Goal: Task Accomplishment & Management: Use online tool/utility

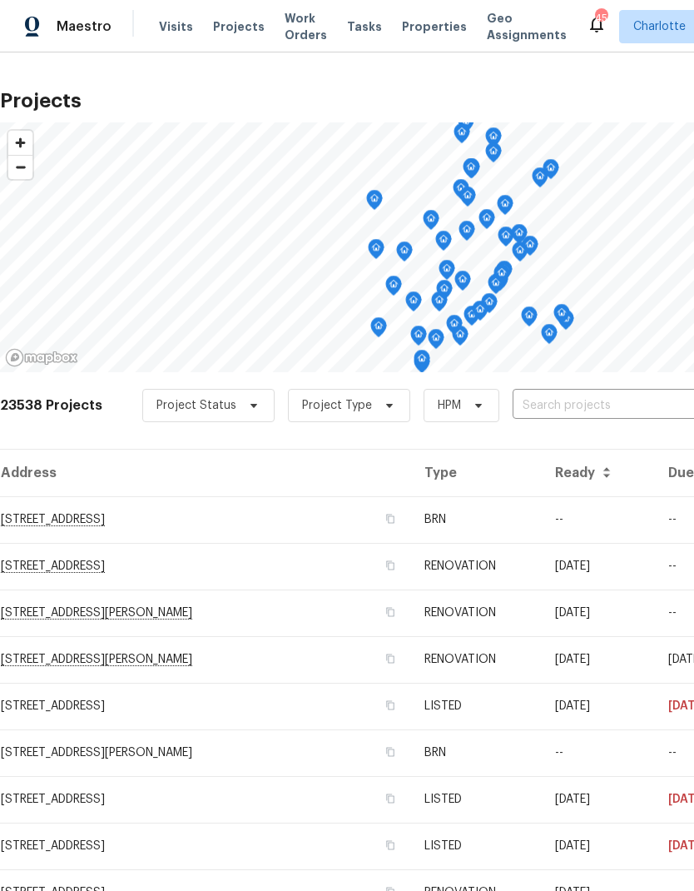
click at [640, 399] on input "text" at bounding box center [608, 406] width 191 height 26
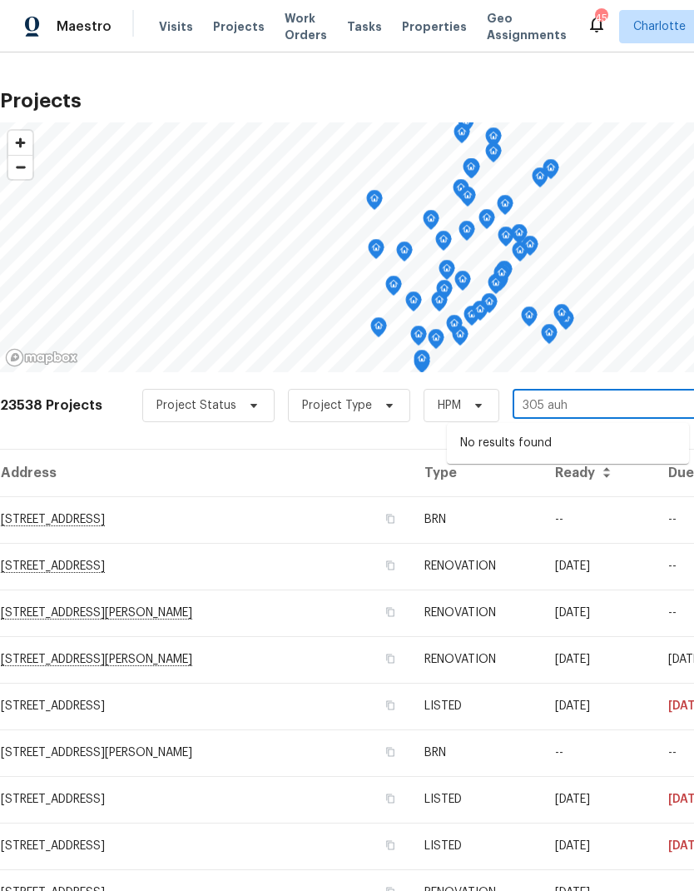
type input "305 au"
click at [575, 453] on li "305 Augustus Ln, Mount Holly, NC 28120" at bounding box center [568, 453] width 242 height 46
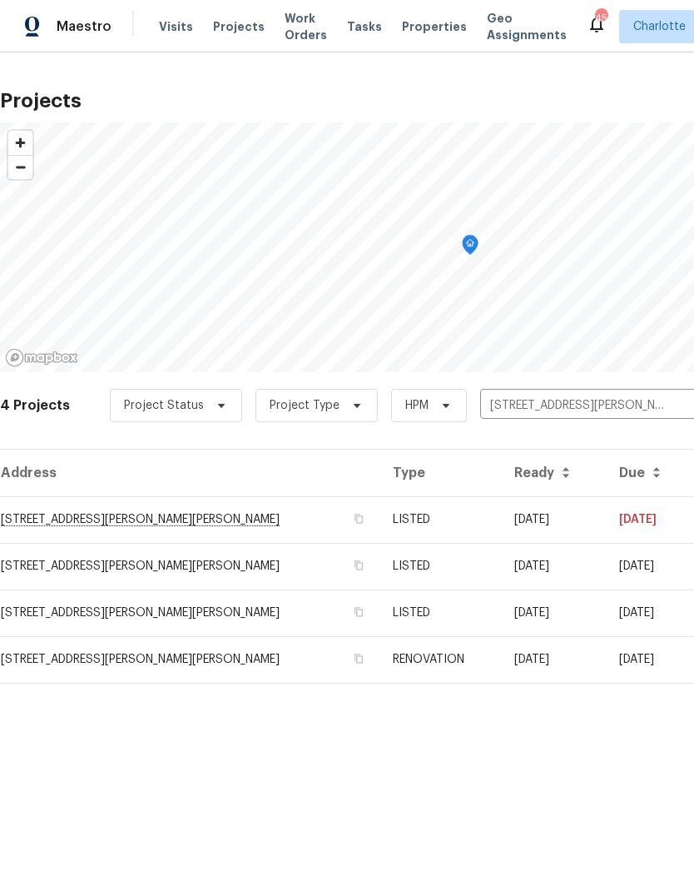
click at [99, 525] on td "305 Augustus Ln, Mount Holly, NC 28120" at bounding box center [190, 519] width 380 height 47
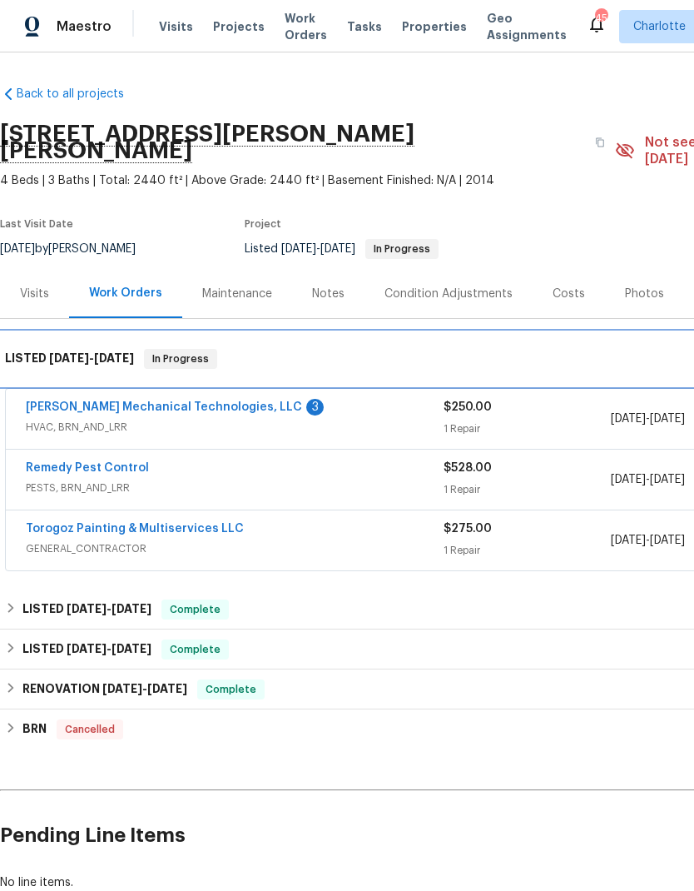
click at [227, 367] on div "LISTED 9/16/25 - 10/3/25 In Progress" at bounding box center [470, 358] width 941 height 53
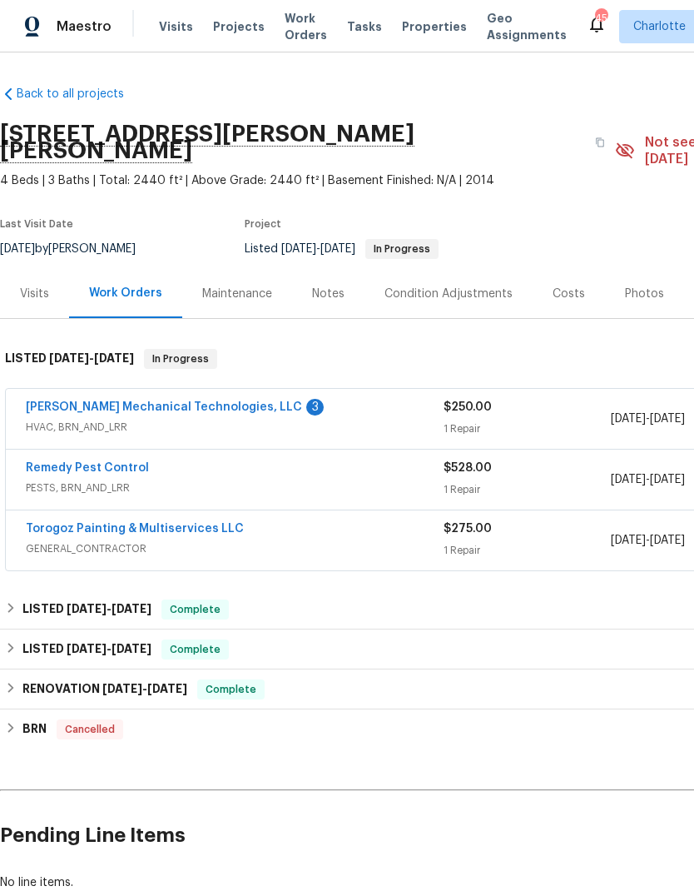
click at [229, 401] on link "Johnson's Mechanical Technologies, LLC" at bounding box center [164, 407] width 276 height 12
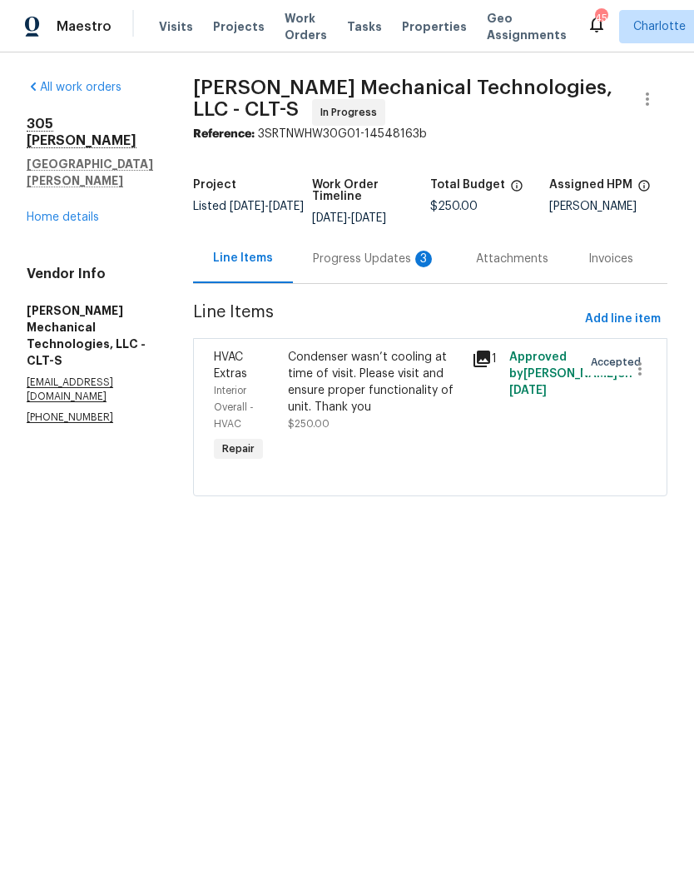
click at [403, 265] on div "Progress Updates 3" at bounding box center [374, 259] width 123 height 17
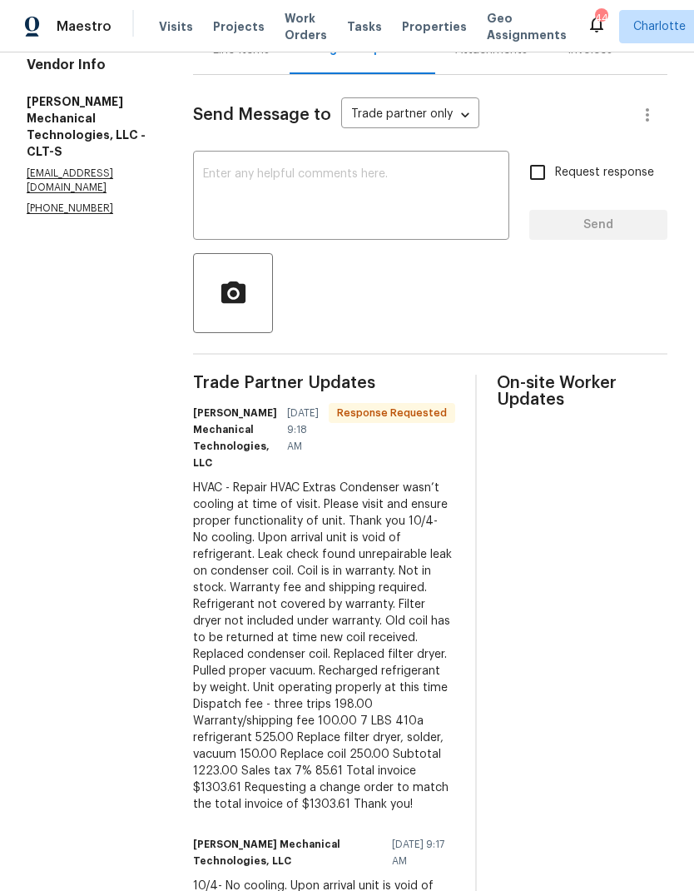
scroll to position [212, 0]
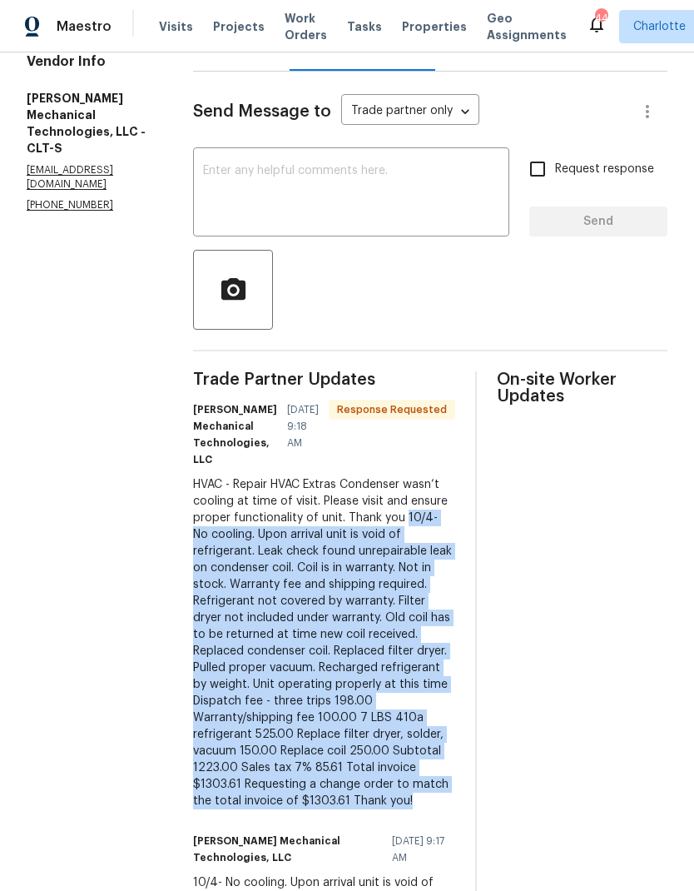
copy div "10/4- No cooling. Upon arrival unit is void of refrigerant. Leak check found un…"
click at [270, 53] on div "Line Items" at bounding box center [241, 46] width 57 height 17
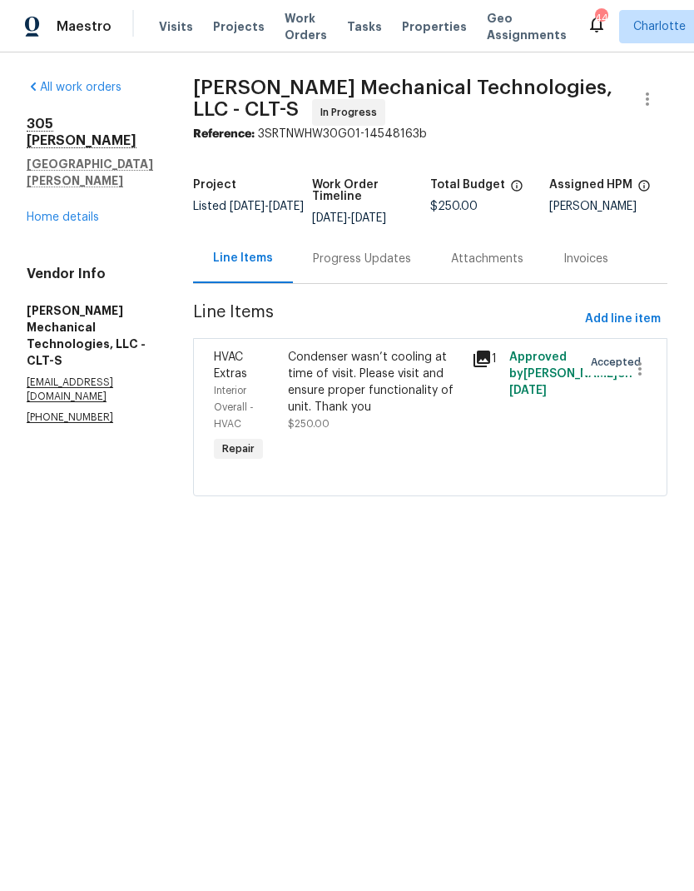
click at [442, 396] on div "Condenser wasn’t cooling at time of visit. Please visit and ensure proper funct…" at bounding box center [375, 382] width 175 height 67
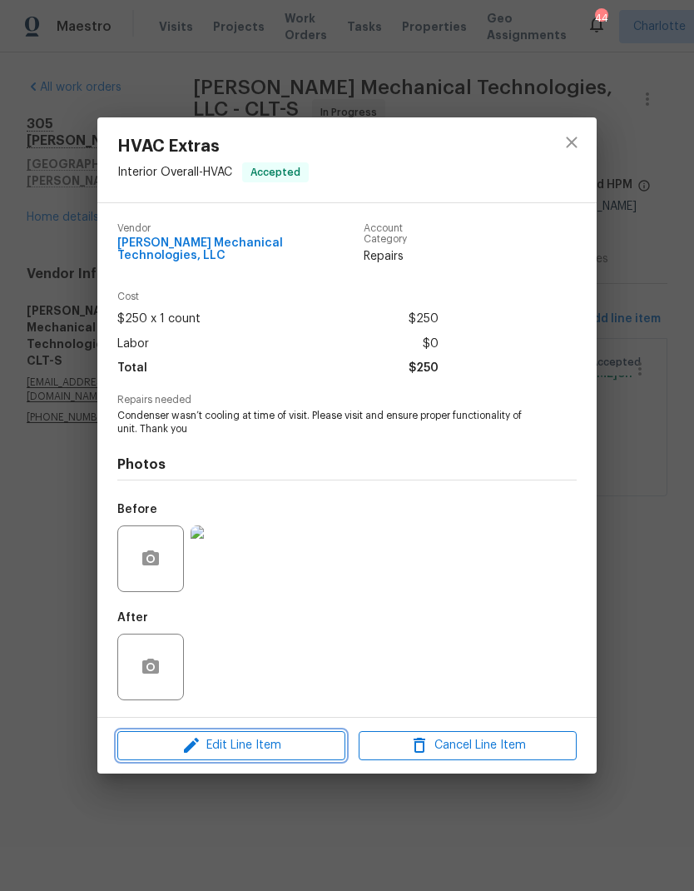
click at [299, 754] on button "Edit Line Item" at bounding box center [231, 745] width 228 height 29
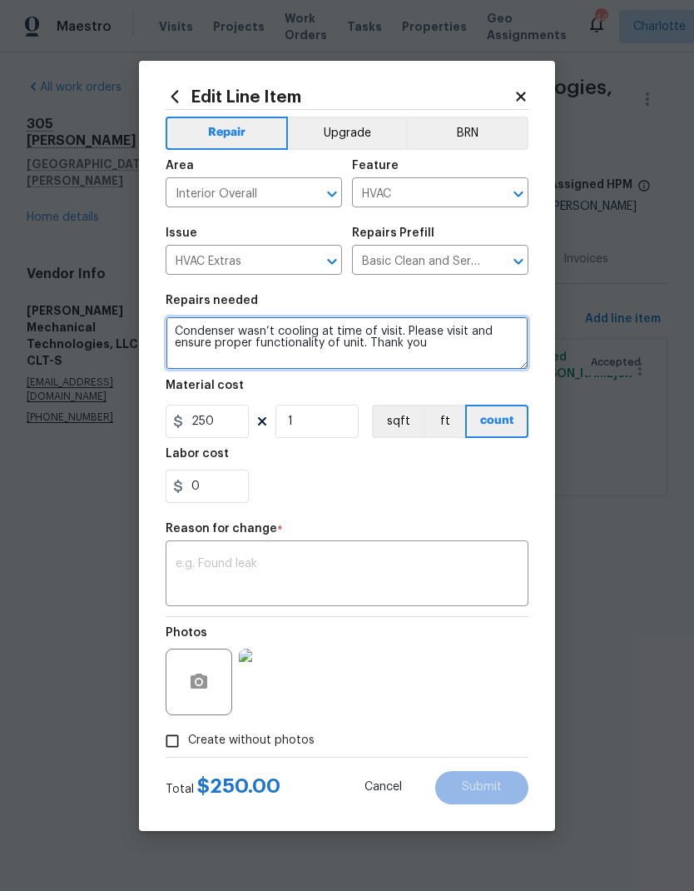
click at [462, 347] on textarea "Condenser wasn’t cooling at time of visit. Please visit and ensure proper funct…" at bounding box center [347, 342] width 363 height 53
click at [183, 363] on textarea "Condenser wasn’t cooling at time of visit. Please visit and ensure proper funct…" at bounding box center [347, 342] width 363 height 53
paste textarea "10/4- No cooling. Upon arrival unit is void of refrigerant. Leak check found un…"
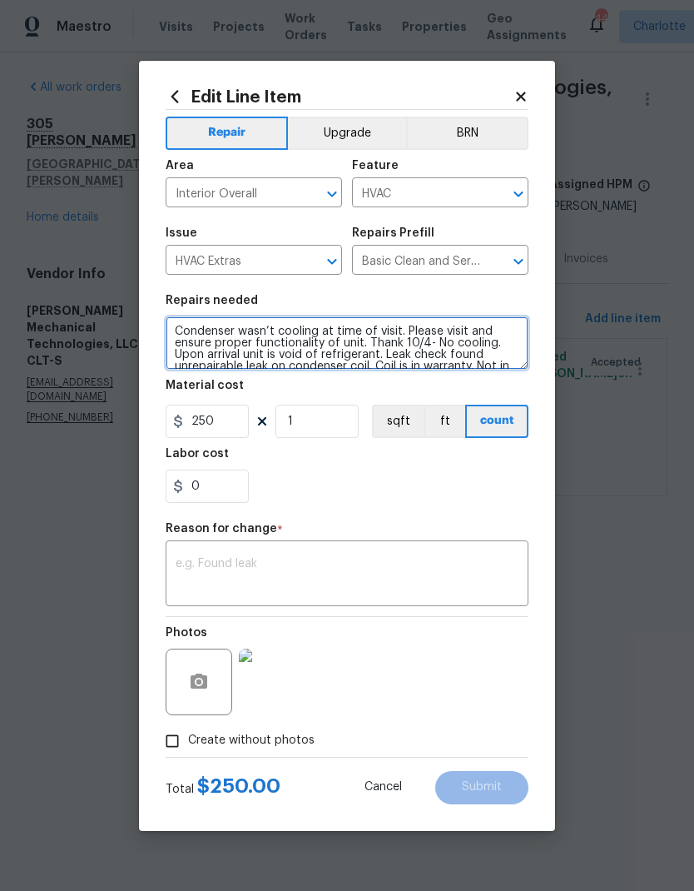
click at [401, 343] on textarea "Condenser wasn’t cooling at time of visit. Please visit and ensure proper funct…" at bounding box center [347, 342] width 363 height 53
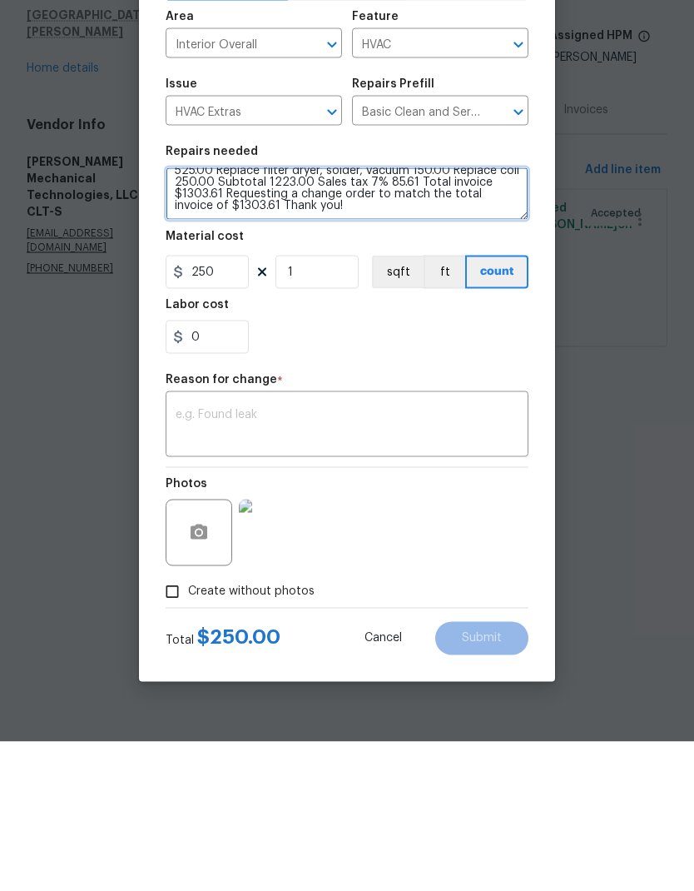
scroll to position [152, 0]
type textarea "Condenser wasn’t cooling at time of visit. Please visit and ensure proper funct…"
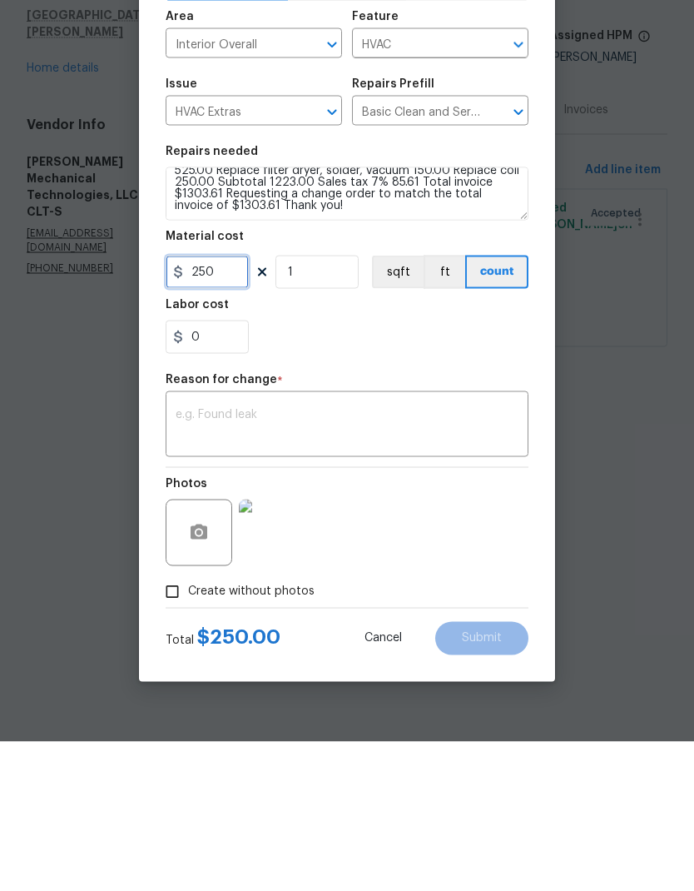
click at [234, 405] on input "250" at bounding box center [207, 421] width 83 height 33
type input "1303.61"
click at [454, 523] on figure "Reason for change * x ​" at bounding box center [347, 564] width 363 height 83
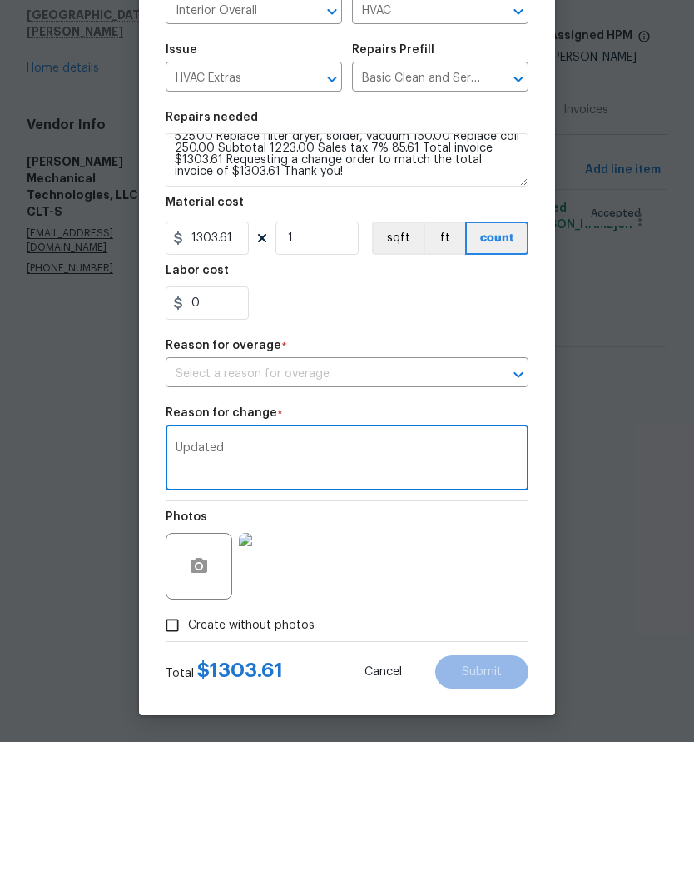
click at [488, 512] on button "Clear" at bounding box center [496, 523] width 23 height 23
type textarea "Updated"
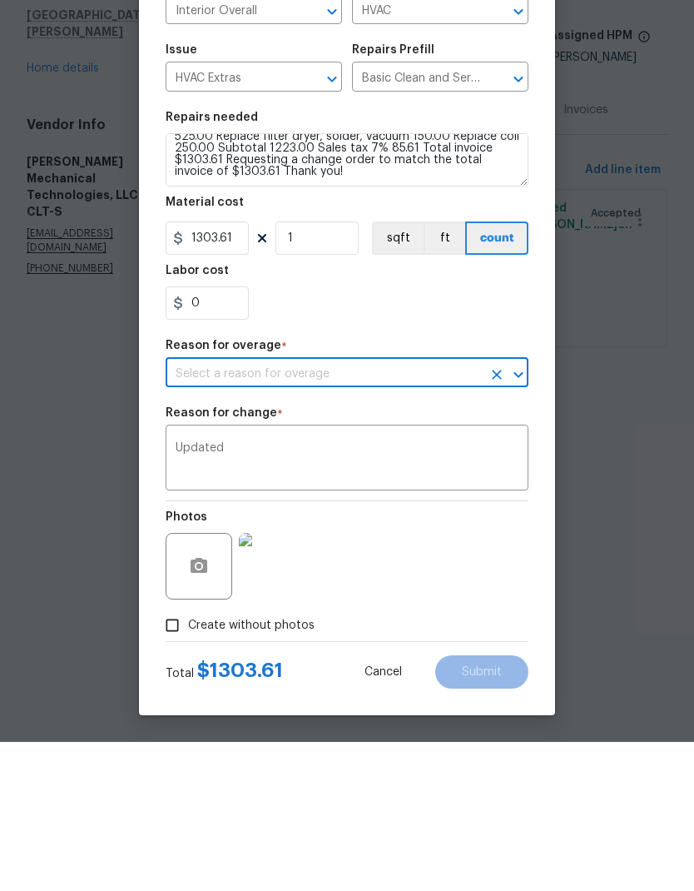
click at [505, 515] on icon "Clear" at bounding box center [497, 523] width 17 height 17
click at [526, 514] on icon "Open" at bounding box center [519, 524] width 20 height 20
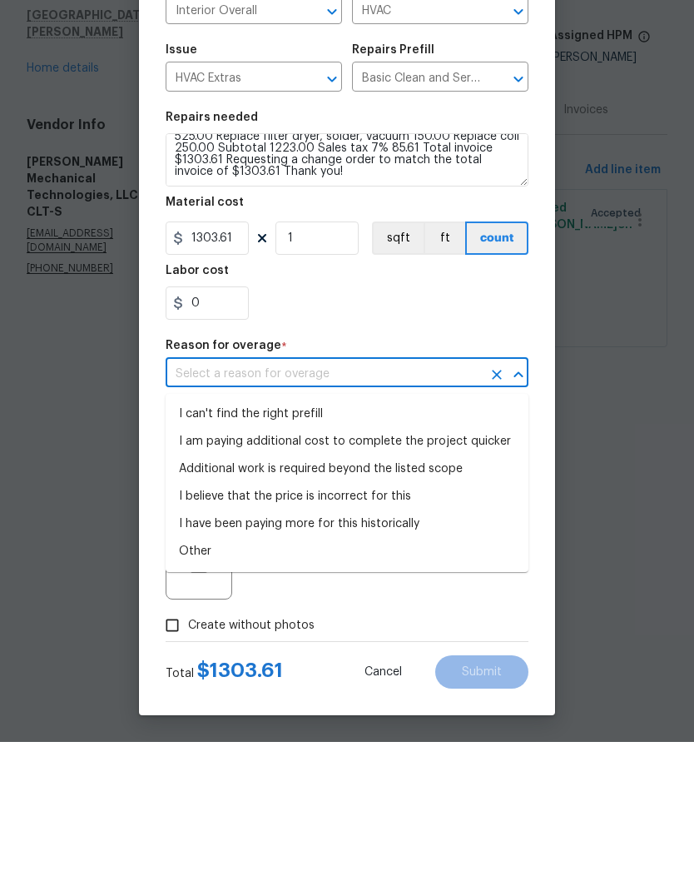
click at [472, 549] on li "I can't find the right prefill" at bounding box center [347, 562] width 363 height 27
type input "I can't find the right prefill"
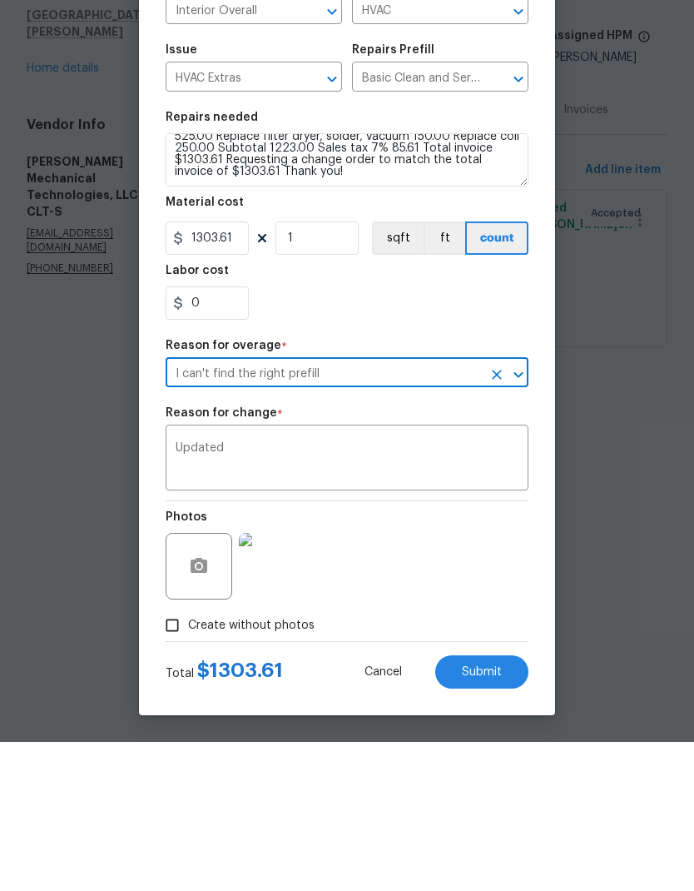
click at [516, 326] on section "Repairs needed Condenser wasn’t cooling at time of visit. Please visit and ensu…" at bounding box center [347, 365] width 363 height 228
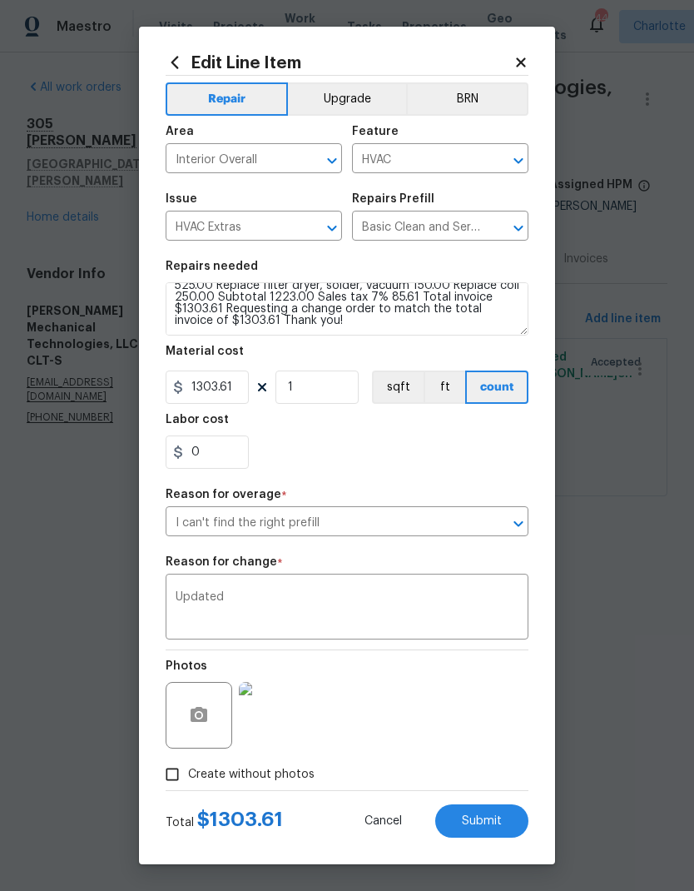
click at [511, 827] on button "Submit" at bounding box center [481, 820] width 93 height 33
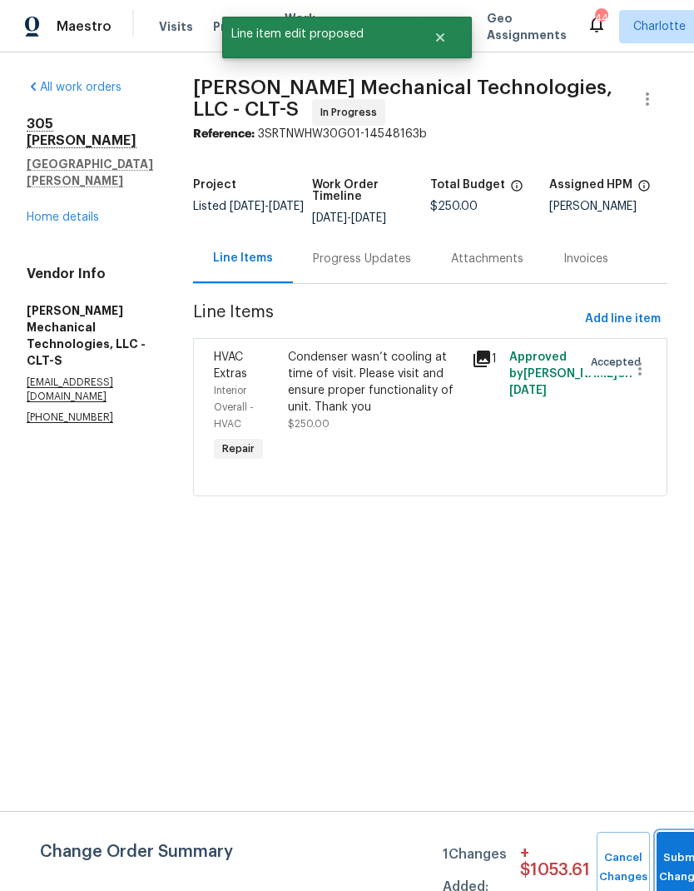
click at [670, 858] on button "Submit Changes" at bounding box center [683, 868] width 53 height 72
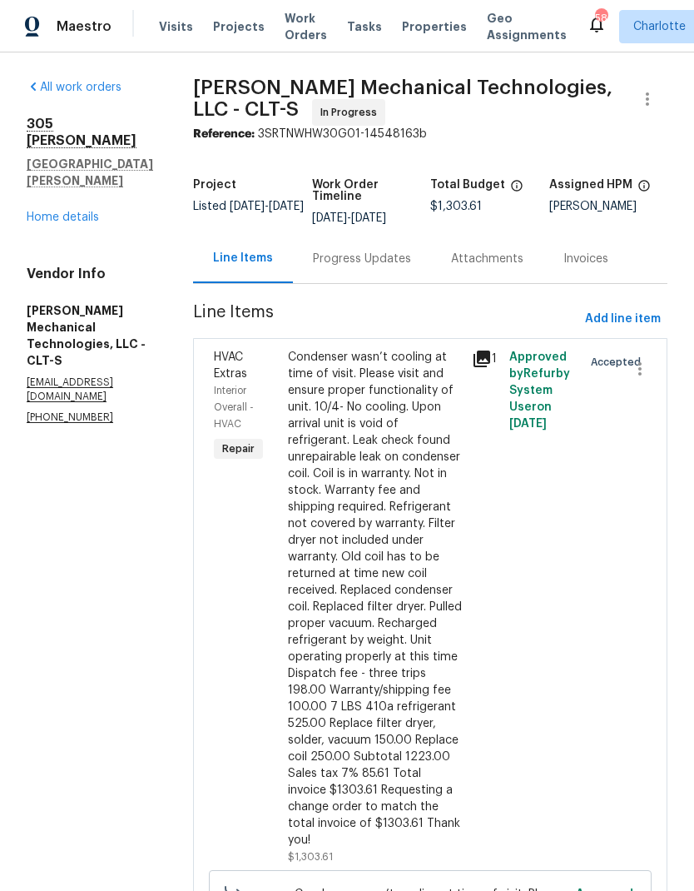
click at [407, 283] on div "Progress Updates" at bounding box center [362, 258] width 138 height 49
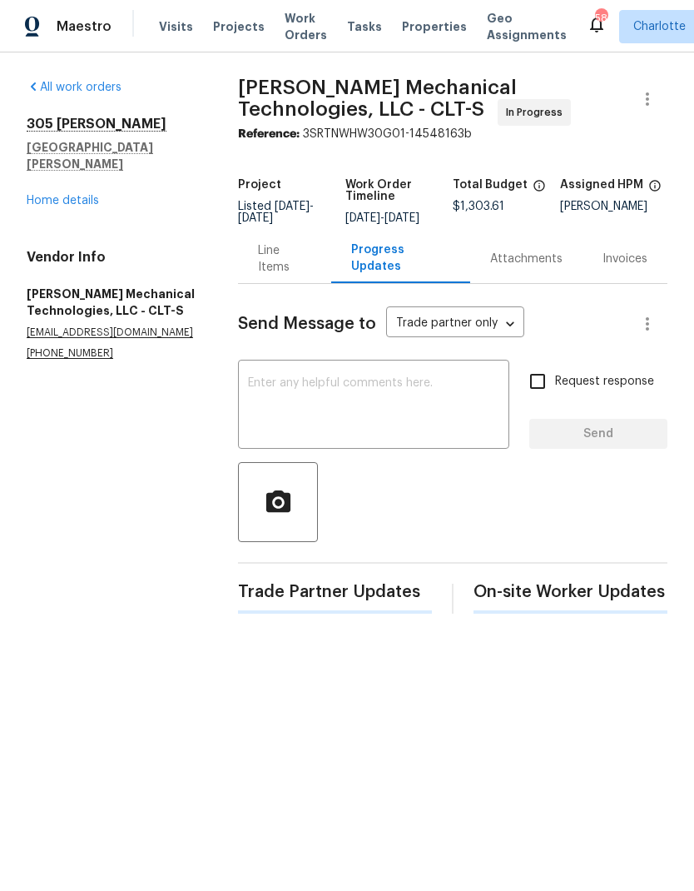
click at [459, 402] on textarea at bounding box center [373, 406] width 251 height 58
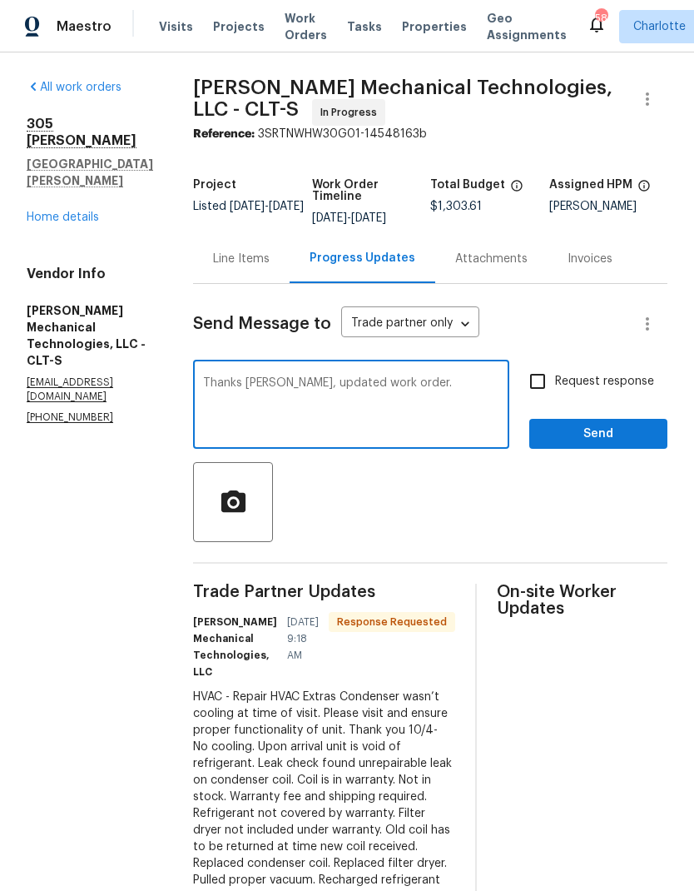
type textarea "Thanks Robbie, updated work order."
click at [539, 399] on input "Request response" at bounding box center [537, 381] width 35 height 35
checkbox input "true"
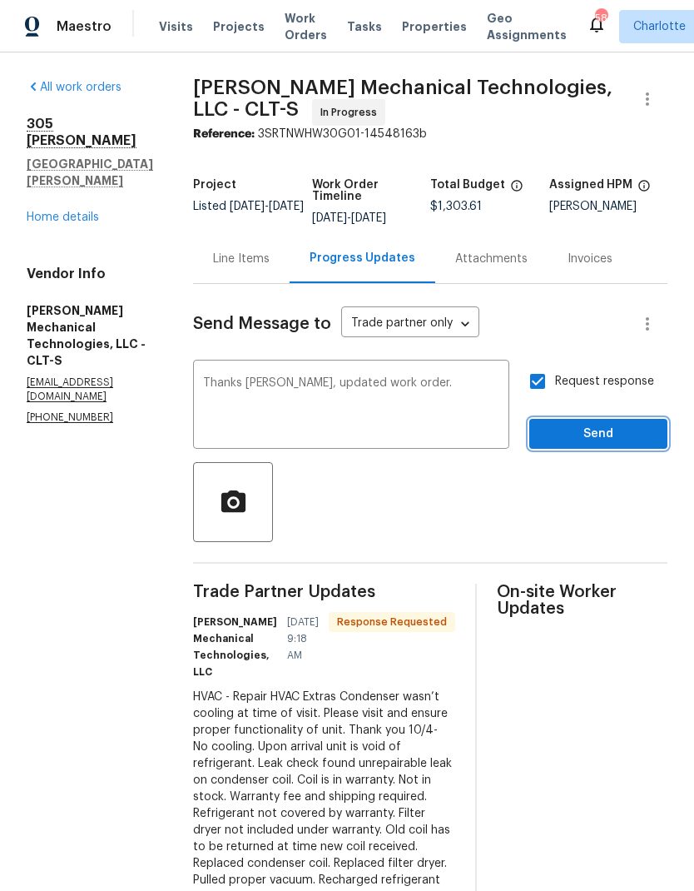
click at [604, 440] on span "Send" at bounding box center [599, 434] width 112 height 21
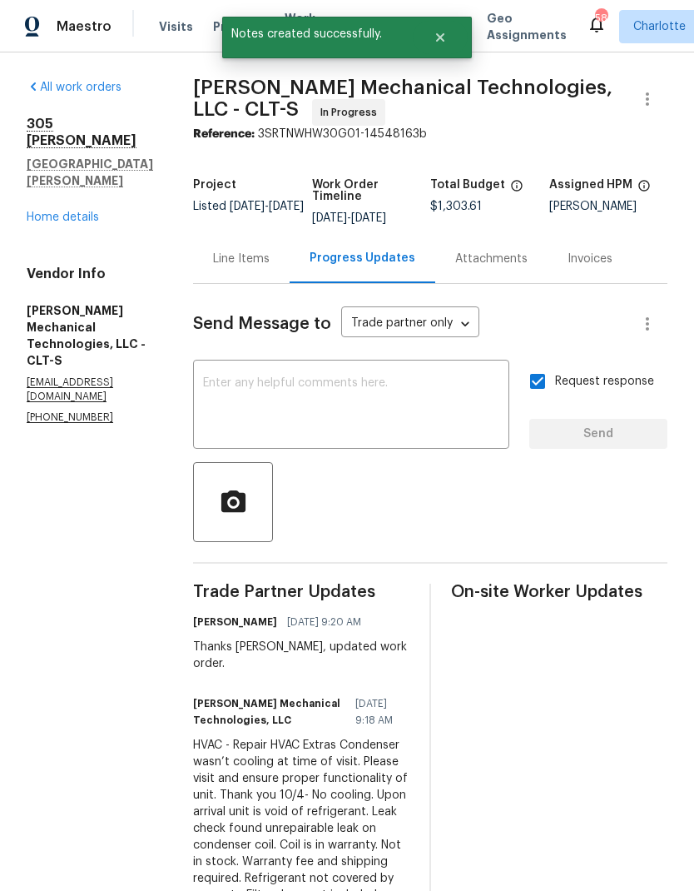
click at [48, 211] on link "Home details" at bounding box center [63, 217] width 72 height 12
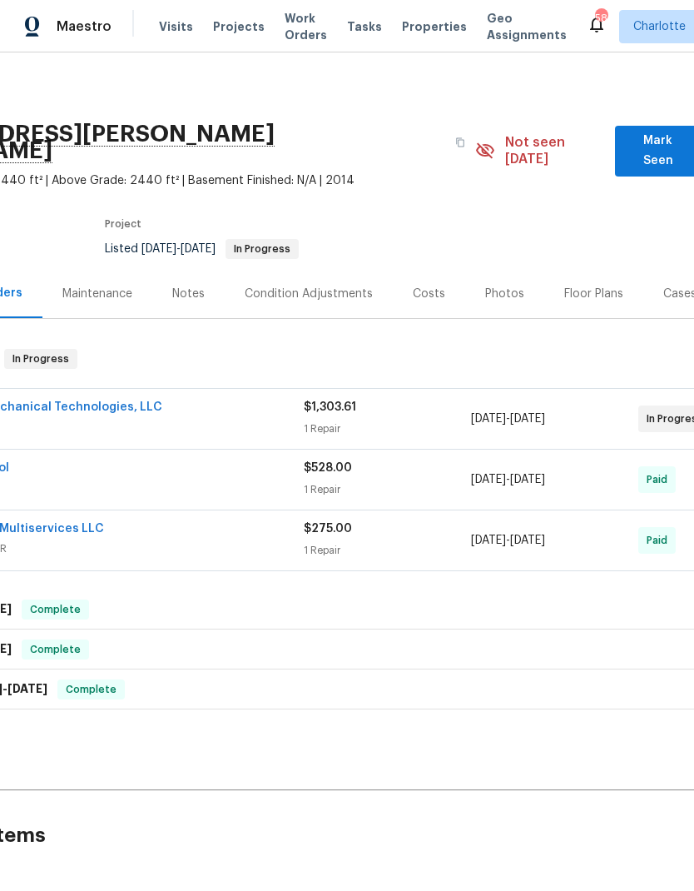
scroll to position [0, 138]
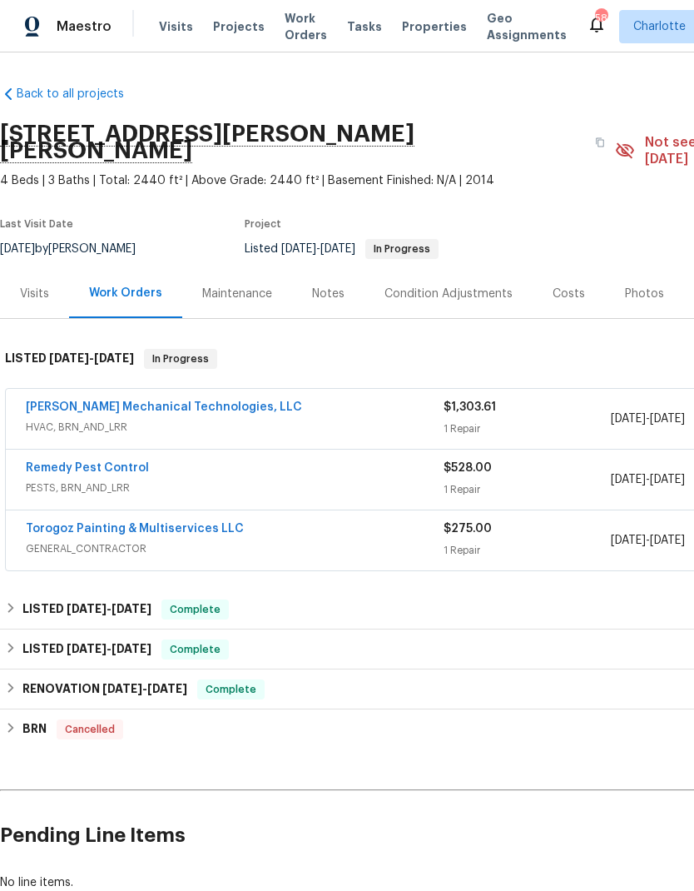
click at [303, 25] on span "Work Orders" at bounding box center [306, 26] width 42 height 33
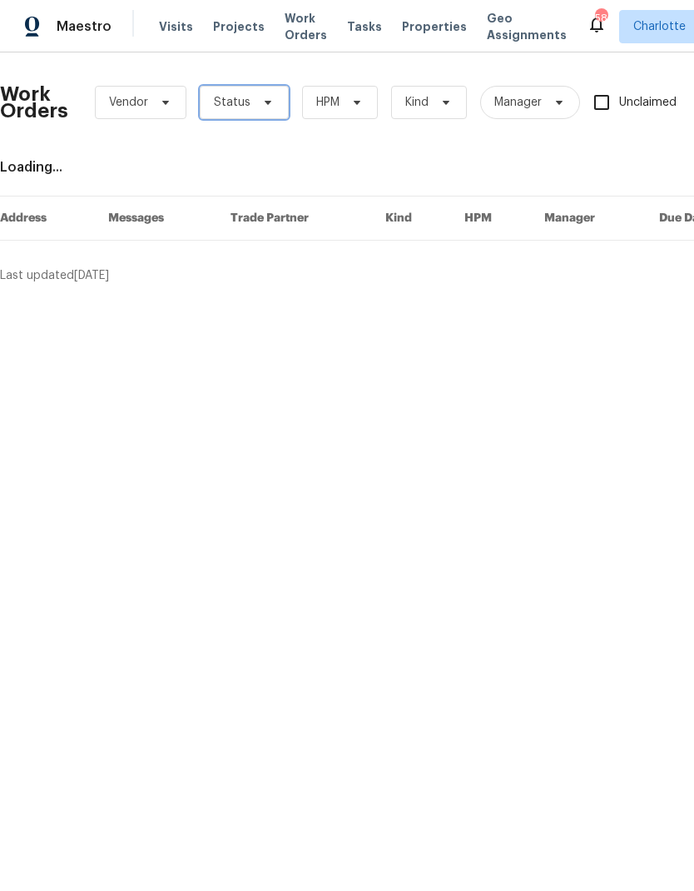
click at [263, 106] on icon at bounding box center [267, 102] width 13 height 13
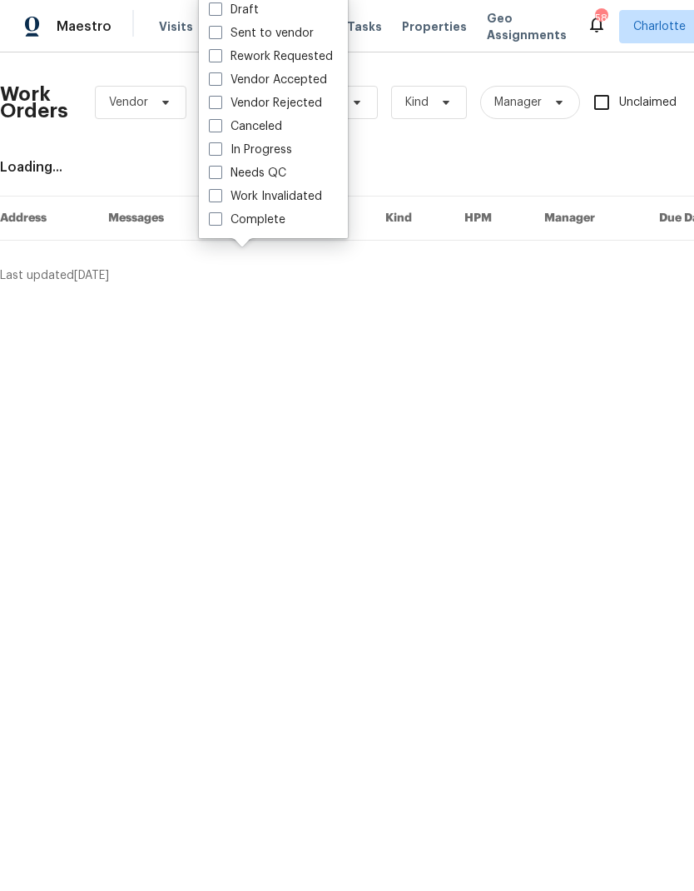
click at [271, 177] on label "Needs QC" at bounding box center [247, 173] width 77 height 17
click at [220, 176] on input "Needs QC" at bounding box center [214, 170] width 11 height 11
checkbox input "true"
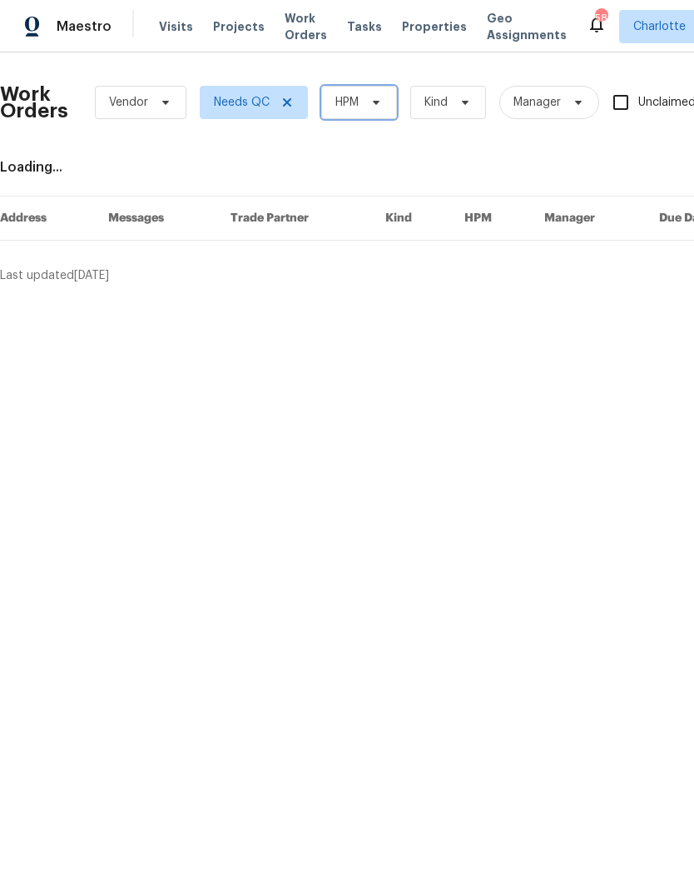
click at [375, 105] on icon at bounding box center [376, 102] width 13 height 13
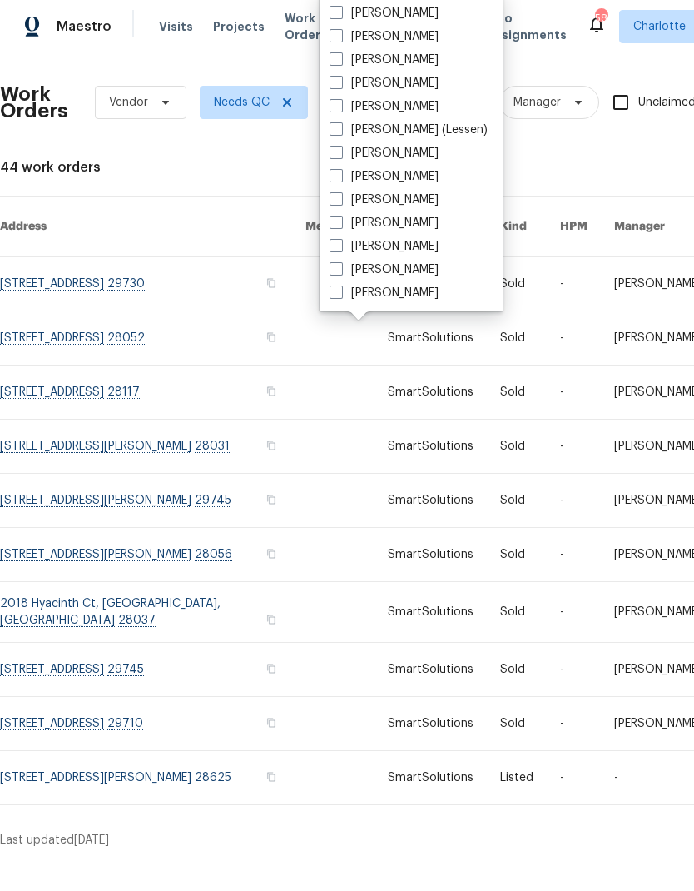
scroll to position [206, 0]
click at [382, 253] on label "[PERSON_NAME]" at bounding box center [384, 246] width 109 height 17
click at [341, 249] on input "[PERSON_NAME]" at bounding box center [335, 243] width 11 height 11
checkbox input "true"
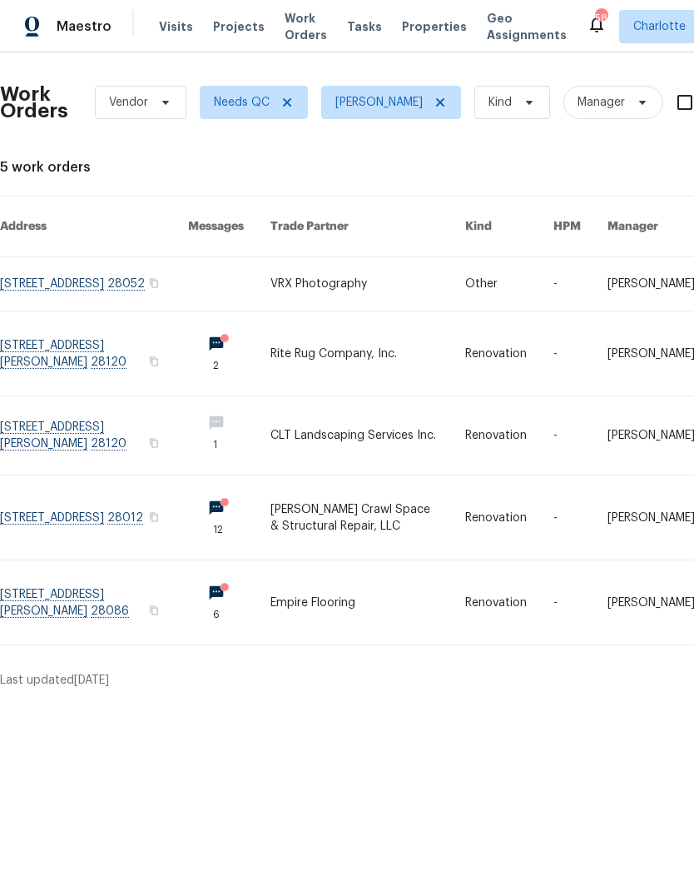
click at [396, 508] on link at bounding box center [369, 517] width 196 height 84
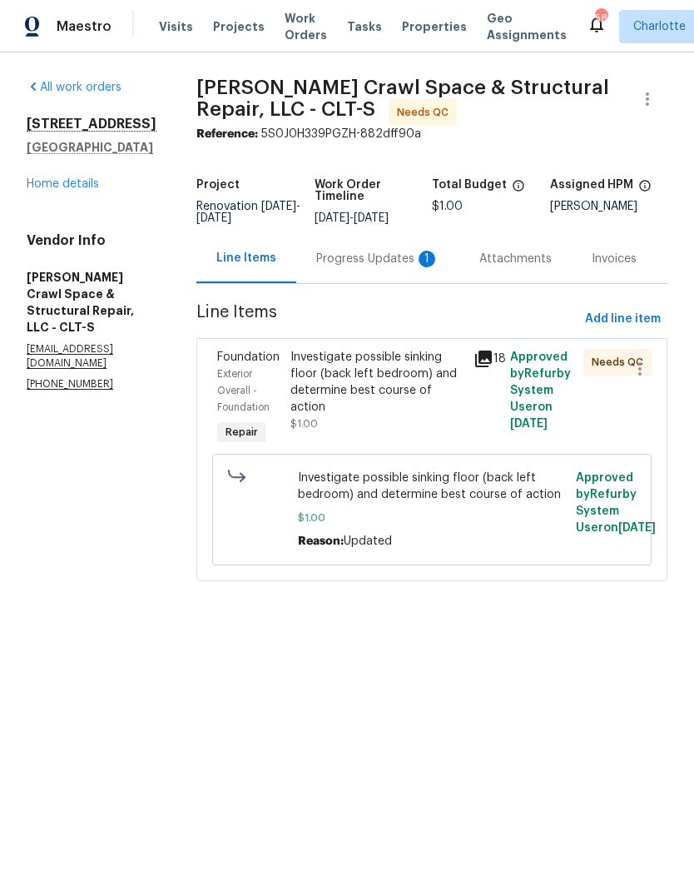
click at [410, 396] on div "Investigate possible sinking floor (back left bedroom) and determine best cours…" at bounding box center [377, 382] width 173 height 67
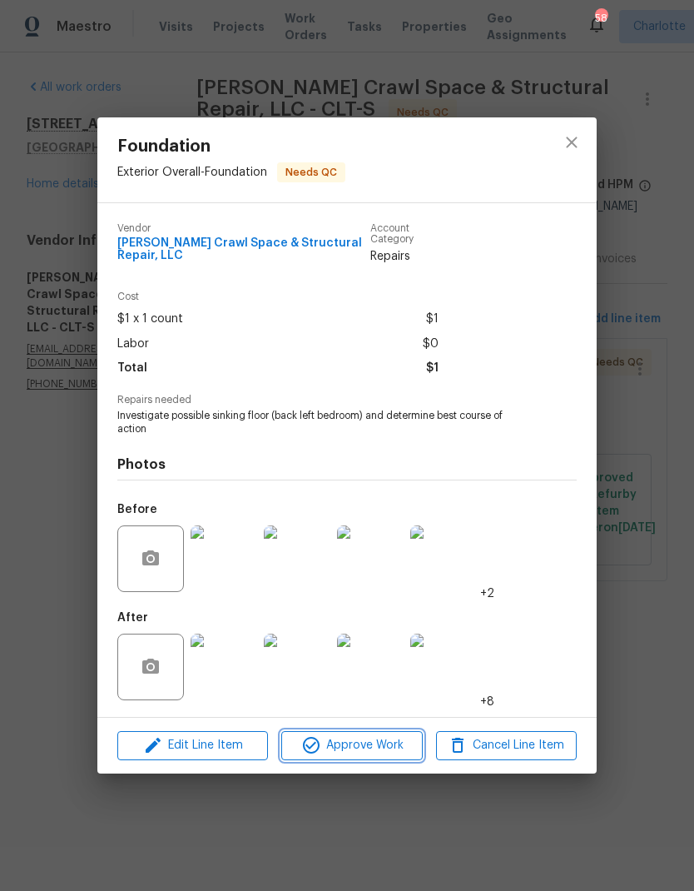
click at [388, 752] on span "Approve Work" at bounding box center [351, 745] width 131 height 21
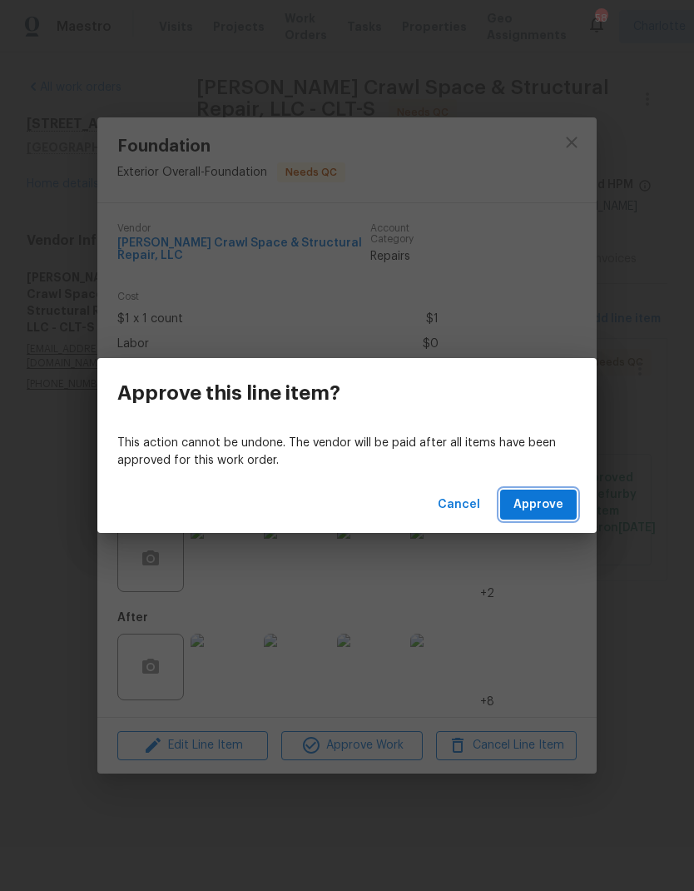
click at [560, 514] on span "Approve" at bounding box center [539, 505] width 50 height 21
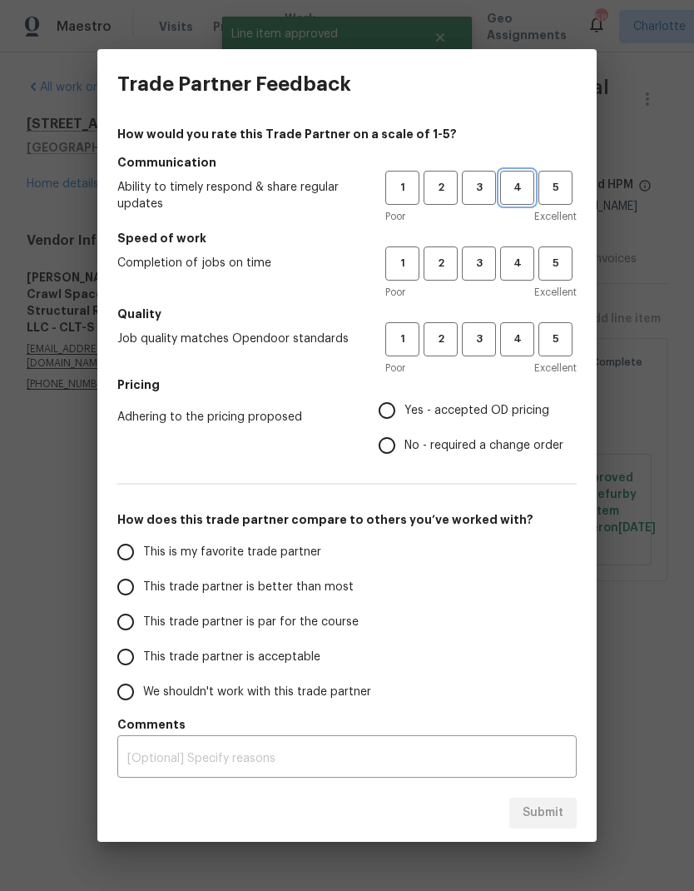
click at [525, 187] on span "4" at bounding box center [517, 187] width 31 height 19
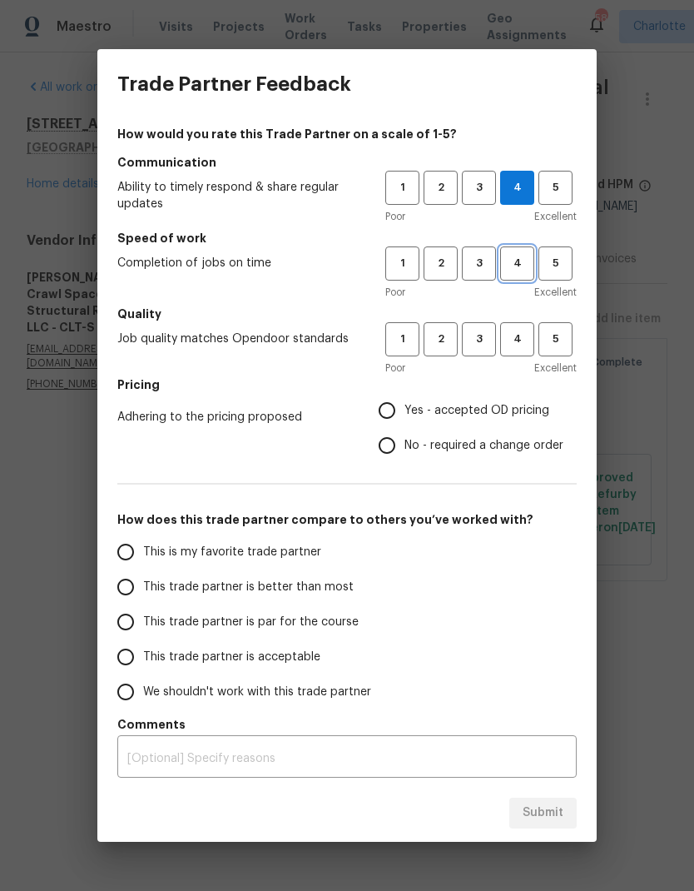
click at [533, 266] on button "4" at bounding box center [517, 263] width 34 height 34
click at [521, 344] on span "4" at bounding box center [517, 339] width 31 height 19
click at [490, 346] on span "3" at bounding box center [479, 339] width 31 height 19
click at [483, 258] on span "3" at bounding box center [479, 263] width 31 height 19
click at [494, 181] on span "3" at bounding box center [479, 187] width 31 height 19
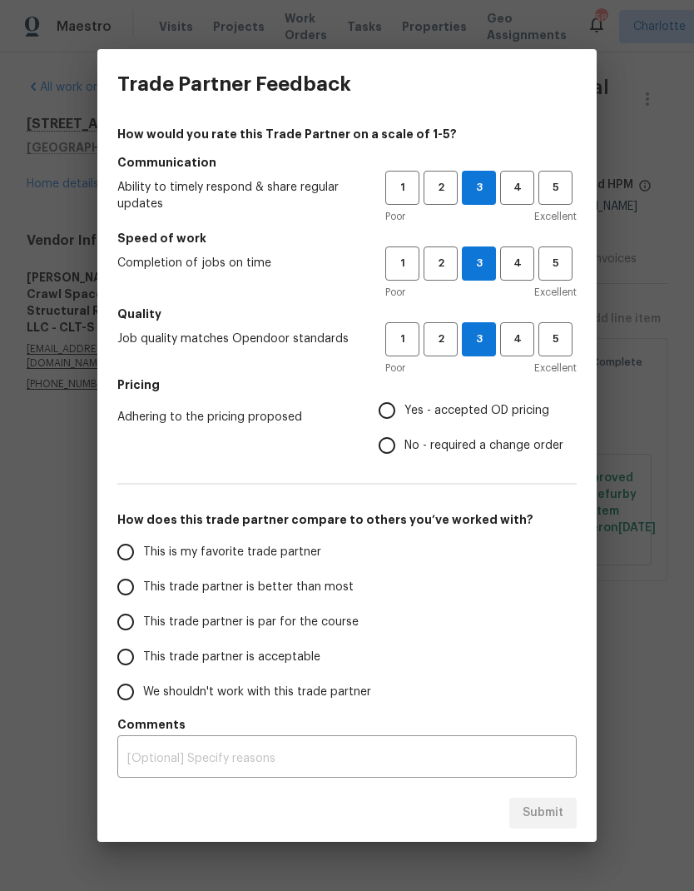
click at [400, 408] on input "Yes - accepted OD pricing" at bounding box center [387, 410] width 35 height 35
radio input "true"
click at [124, 595] on input "This trade partner is better than most" at bounding box center [125, 586] width 35 height 35
click at [564, 816] on button "Submit" at bounding box center [543, 813] width 67 height 31
radio input "true"
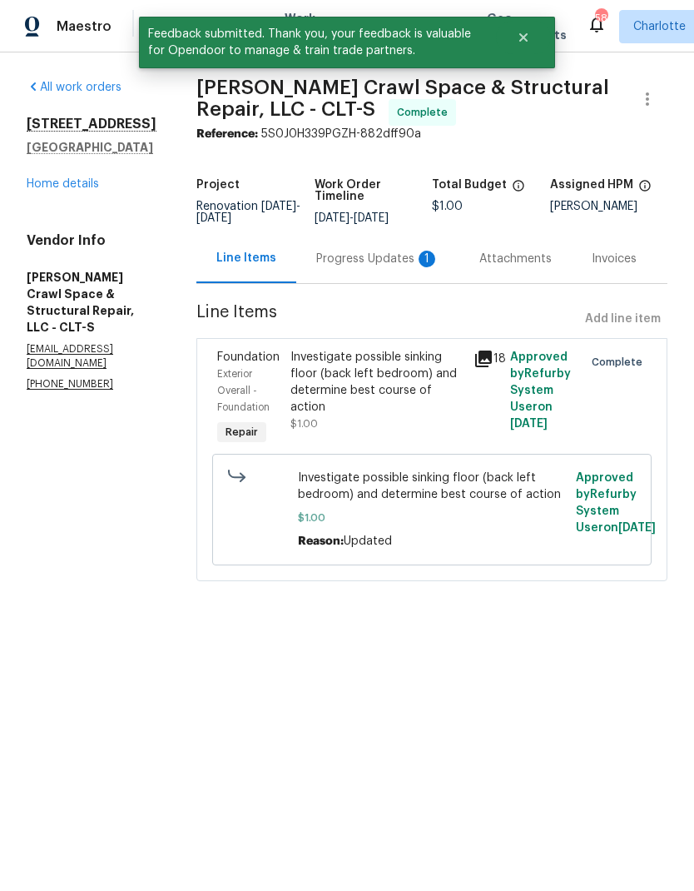
click at [45, 189] on link "Home details" at bounding box center [63, 184] width 72 height 12
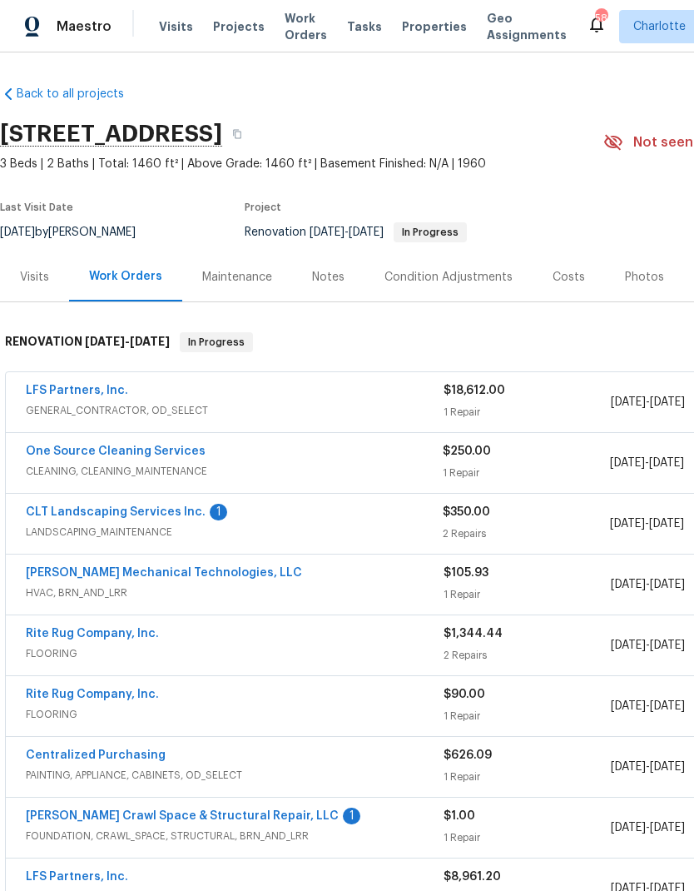
click at [288, 32] on span "Work Orders" at bounding box center [306, 26] width 42 height 33
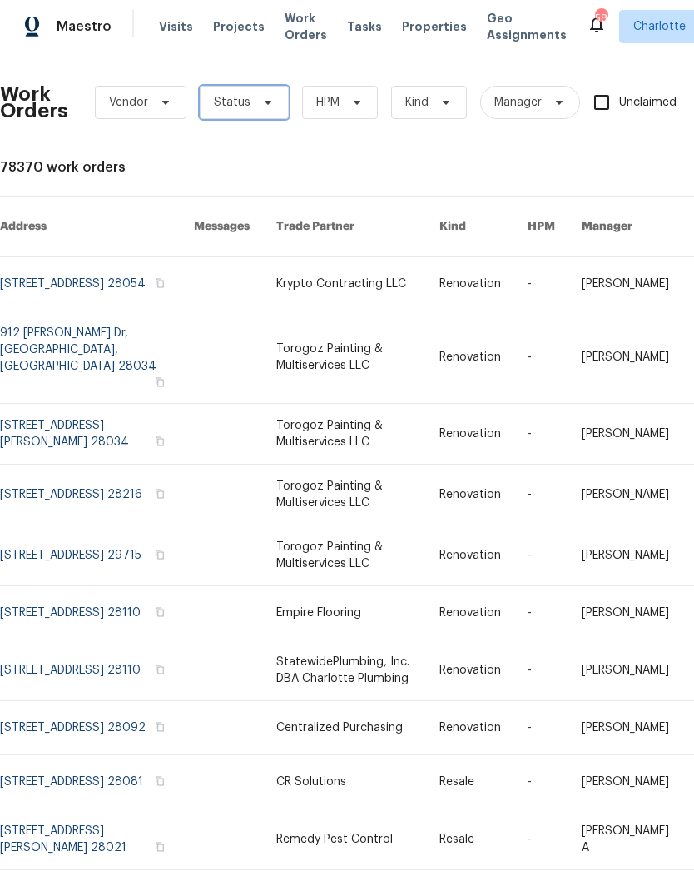
click at [263, 113] on span "Status" at bounding box center [244, 102] width 89 height 33
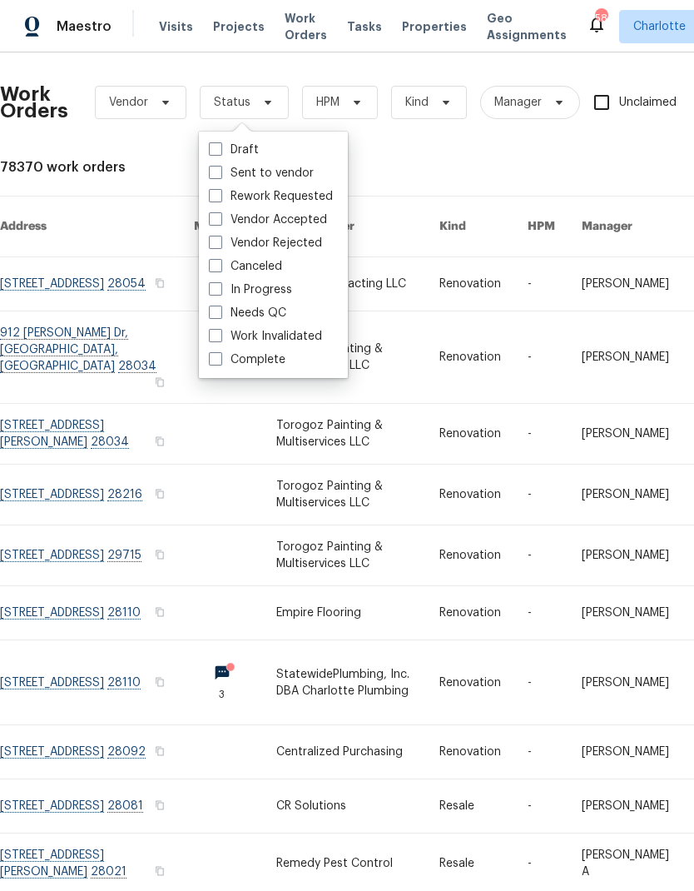
click at [271, 320] on label "Needs QC" at bounding box center [247, 313] width 77 height 17
click at [220, 316] on input "Needs QC" at bounding box center [214, 310] width 11 height 11
checkbox input "true"
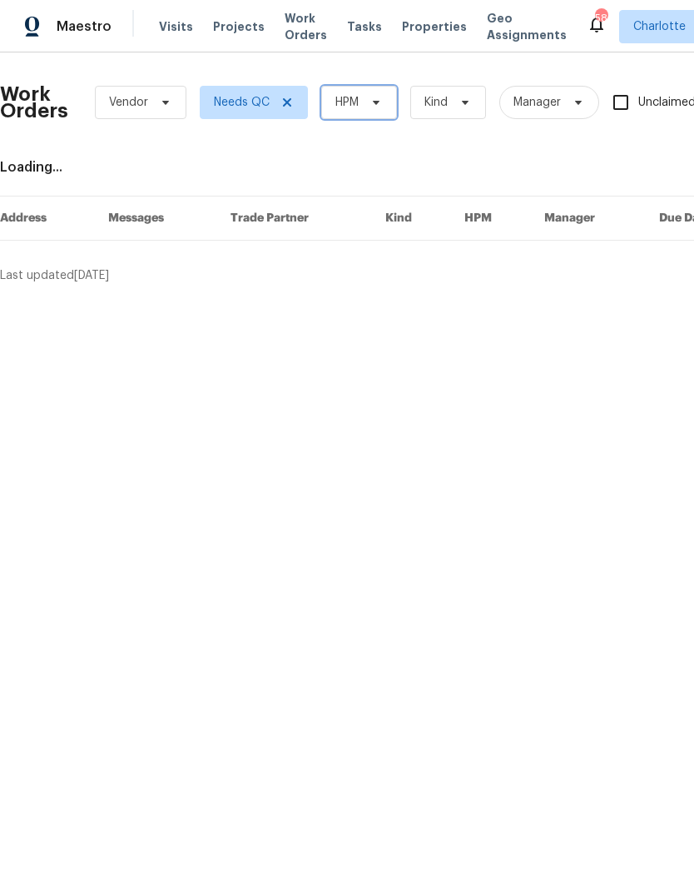
click at [386, 102] on span "HPM" at bounding box center [359, 102] width 76 height 33
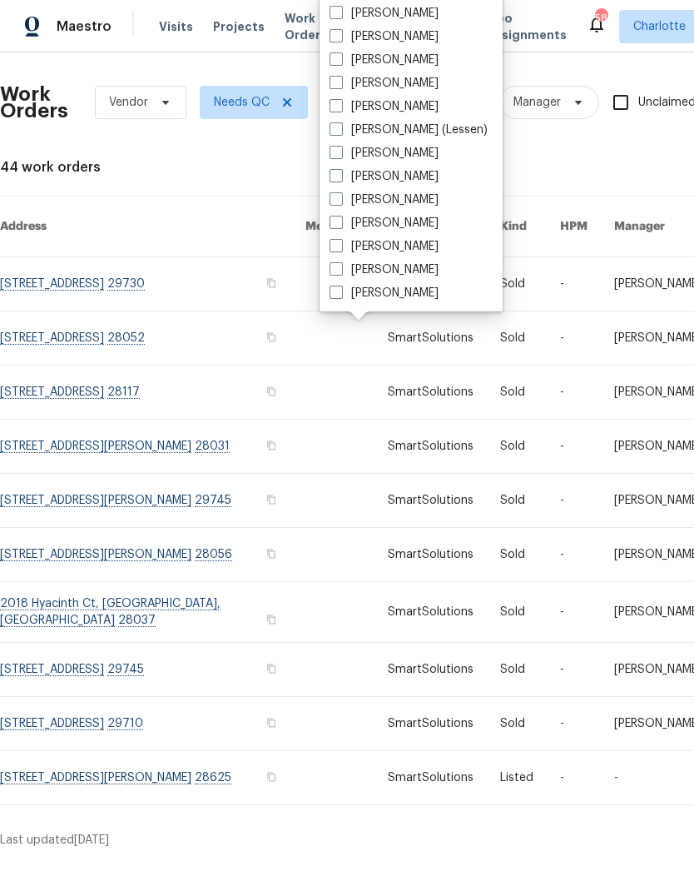
scroll to position [206, 0]
click at [380, 250] on label "[PERSON_NAME]" at bounding box center [384, 246] width 109 height 17
click at [341, 249] on input "[PERSON_NAME]" at bounding box center [335, 243] width 11 height 11
checkbox input "true"
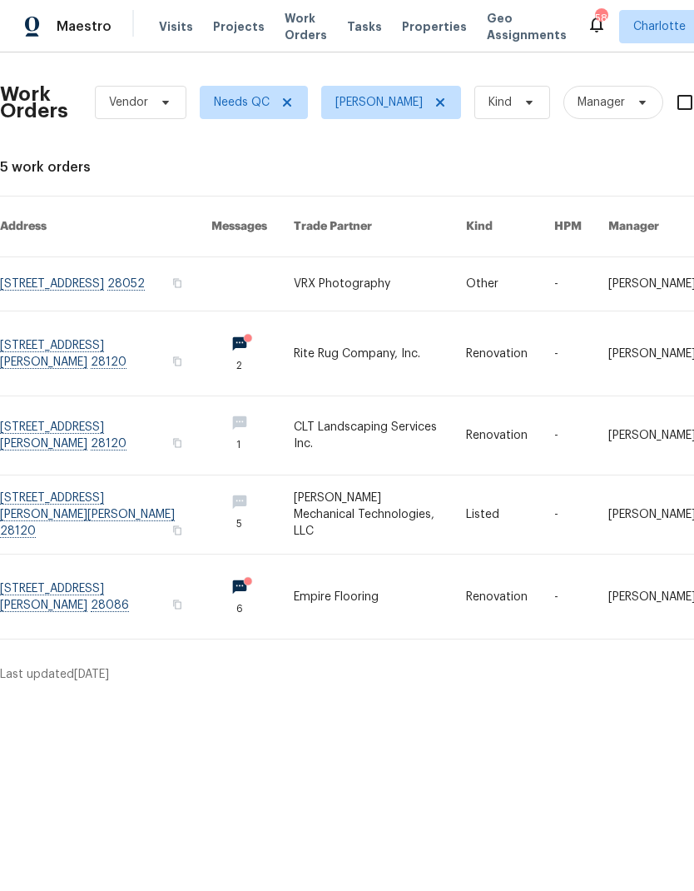
click at [398, 491] on link at bounding box center [380, 514] width 173 height 78
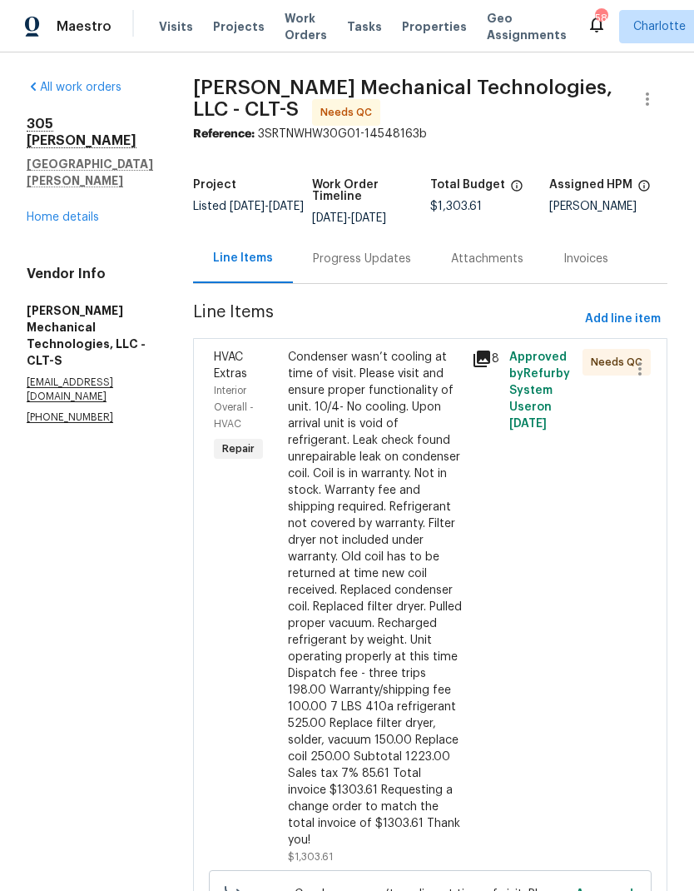
click at [416, 615] on div "Condenser wasn’t cooling at time of visit. Please visit and ensure proper funct…" at bounding box center [375, 599] width 175 height 500
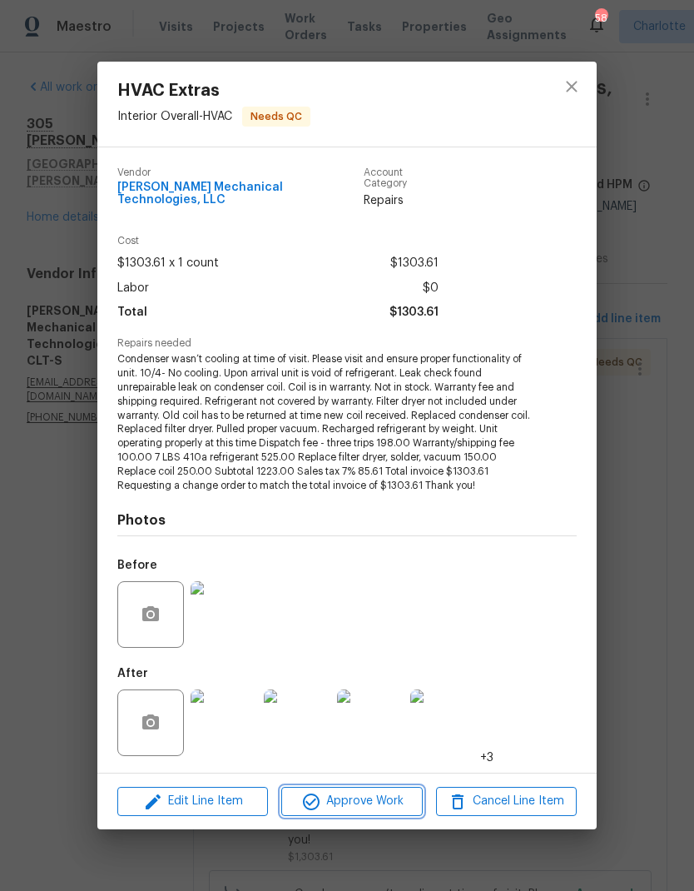
click at [385, 801] on span "Approve Work" at bounding box center [351, 801] width 131 height 21
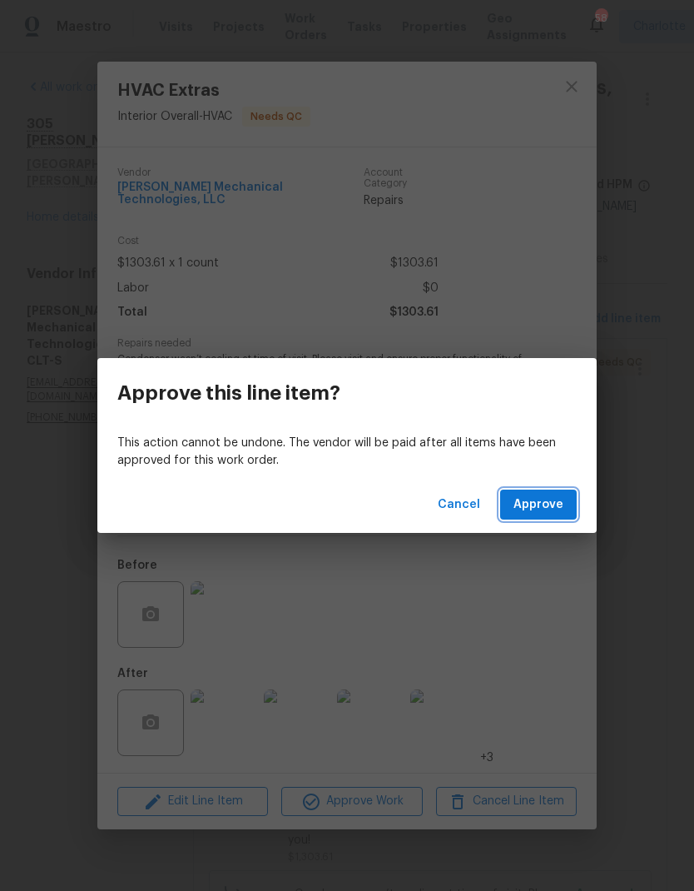
click at [552, 505] on span "Approve" at bounding box center [539, 505] width 50 height 21
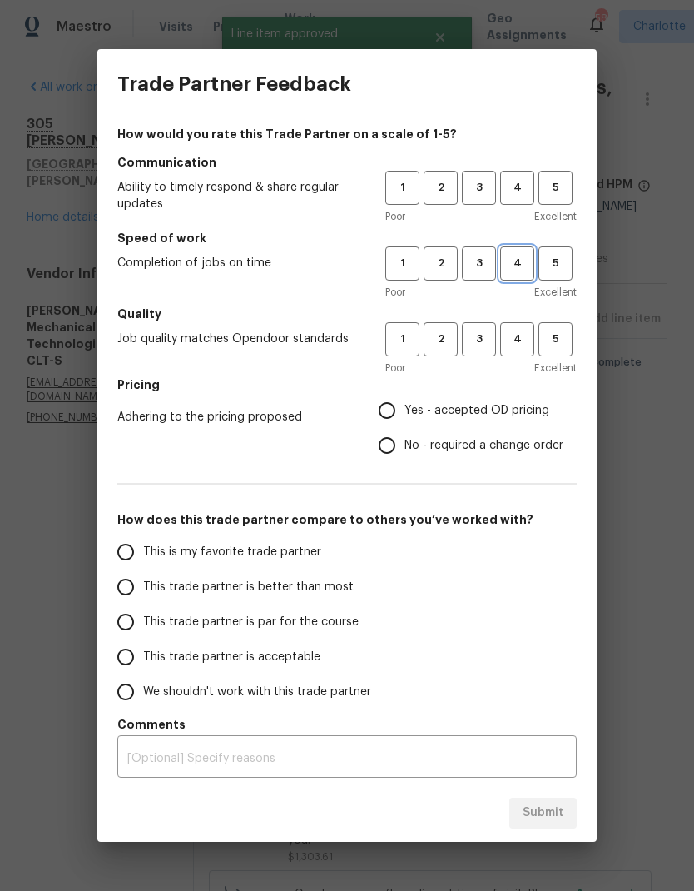
click at [525, 260] on span "4" at bounding box center [517, 263] width 31 height 19
click at [520, 189] on span "4" at bounding box center [517, 187] width 31 height 19
click at [529, 338] on span "4" at bounding box center [517, 339] width 31 height 19
click at [397, 408] on input "Yes - accepted OD pricing" at bounding box center [387, 410] width 35 height 35
radio input "true"
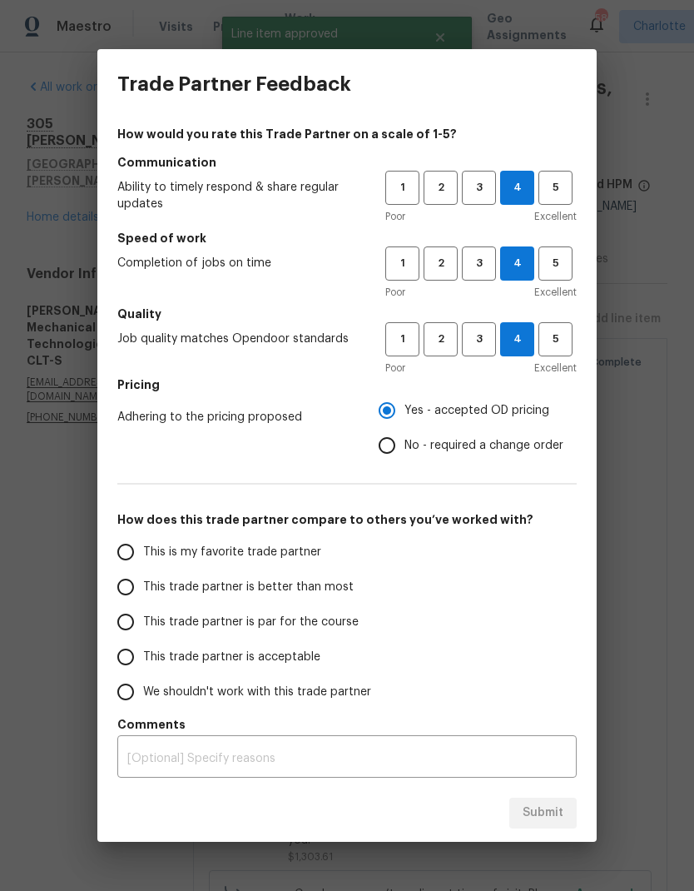
click at [141, 578] on input "This trade partner is better than most" at bounding box center [125, 586] width 35 height 35
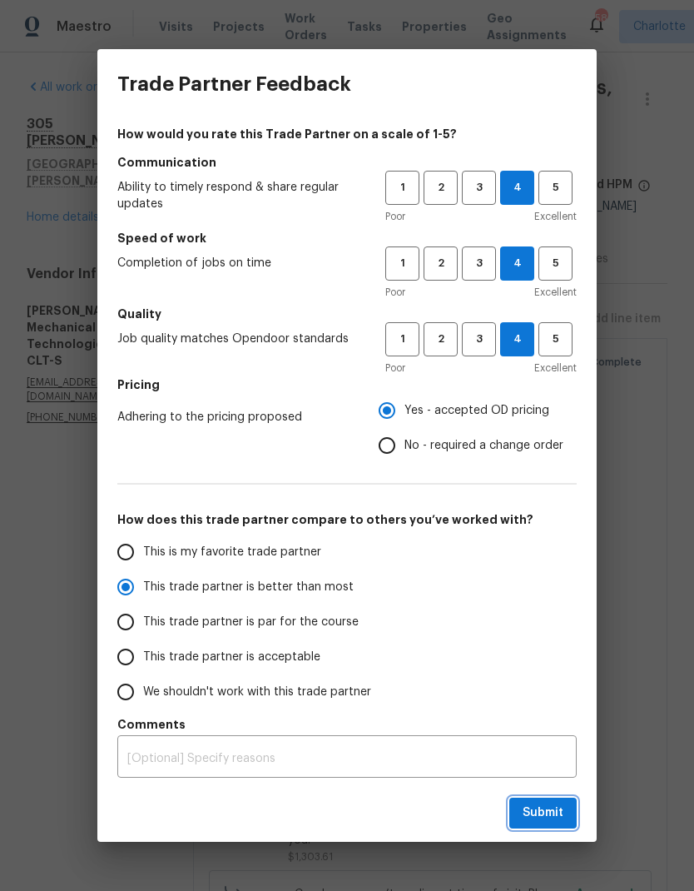
click at [554, 816] on span "Submit" at bounding box center [543, 813] width 41 height 21
radio input "true"
